Goal: Task Accomplishment & Management: Manage account settings

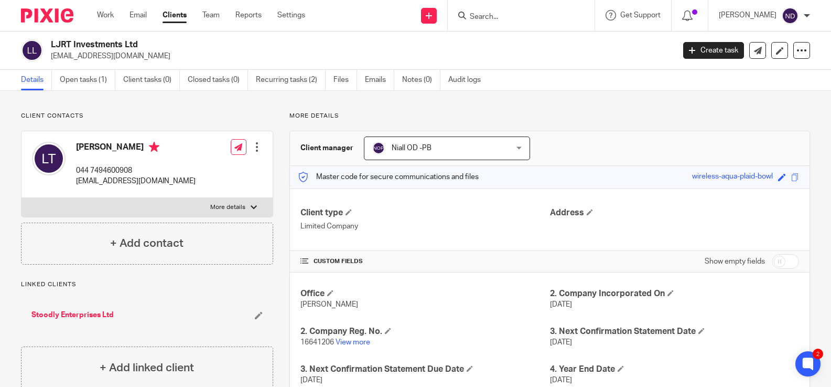
click at [491, 16] on input "Search" at bounding box center [516, 17] width 94 height 9
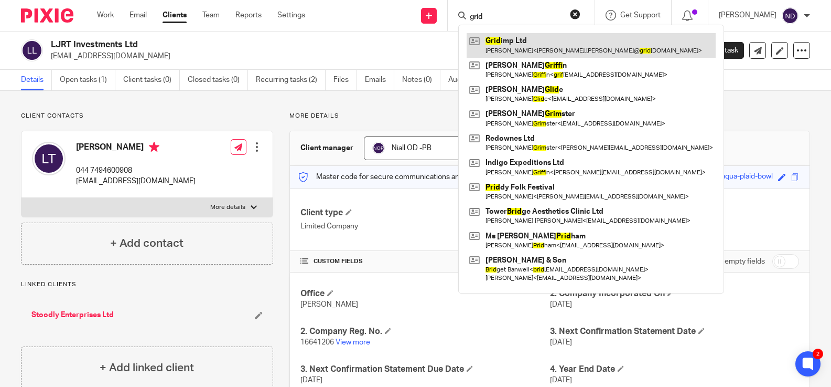
type input "grid"
click at [514, 44] on link at bounding box center [591, 45] width 249 height 24
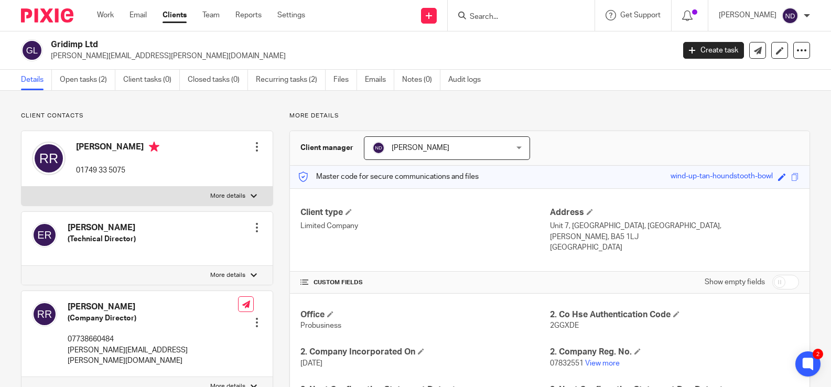
scroll to position [1, 0]
click at [31, 81] on link "Details" at bounding box center [36, 79] width 31 height 20
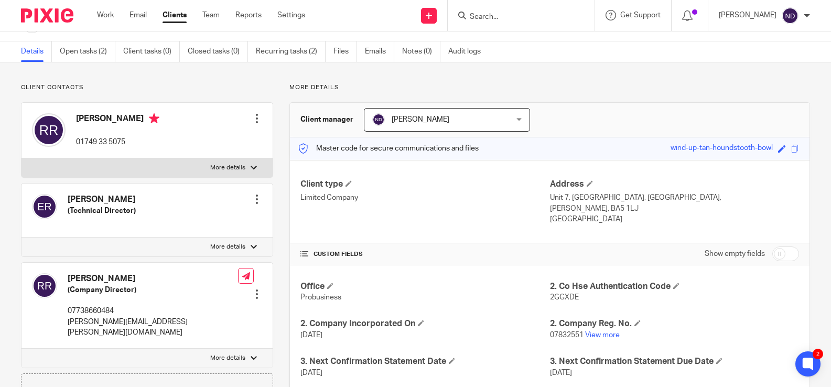
scroll to position [42, 0]
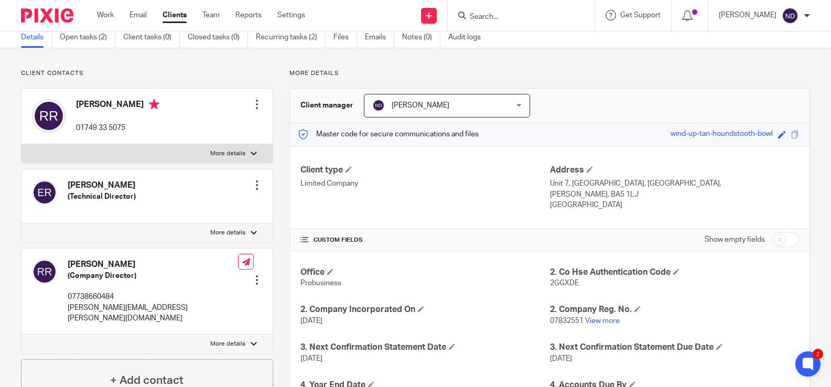
click at [790, 243] on input "checkbox" at bounding box center [786, 239] width 27 height 15
checkbox input "true"
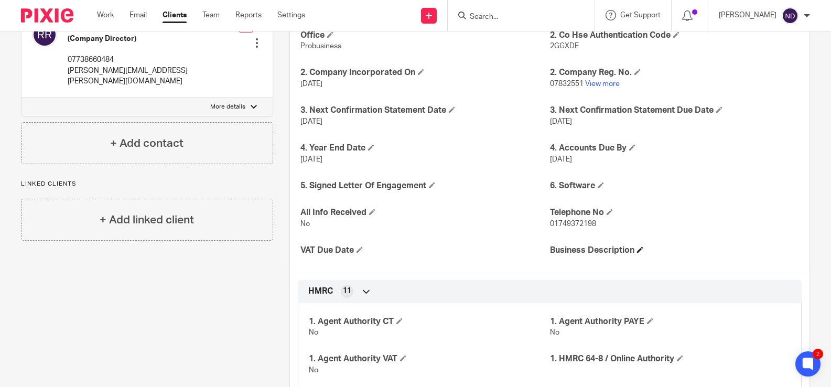
scroll to position [280, 0]
click at [607, 186] on h4 "6. Software" at bounding box center [674, 185] width 249 height 11
click at [601, 186] on span at bounding box center [601, 184] width 6 height 6
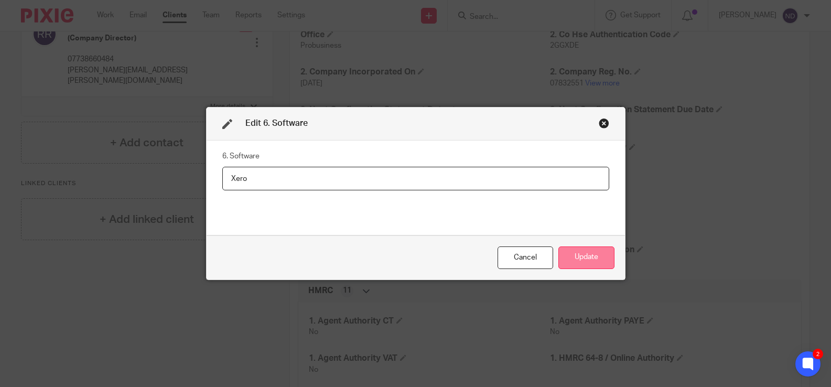
type input "Xero"
click at [580, 259] on button "Update" at bounding box center [587, 258] width 56 height 23
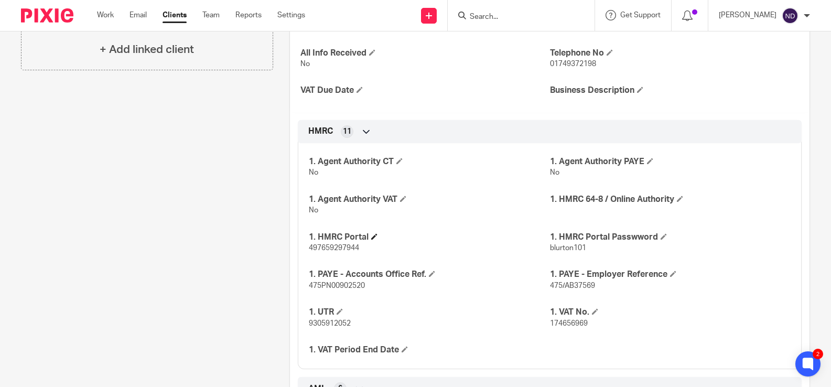
scroll to position [453, 0]
